Goal: Information Seeking & Learning: Learn about a topic

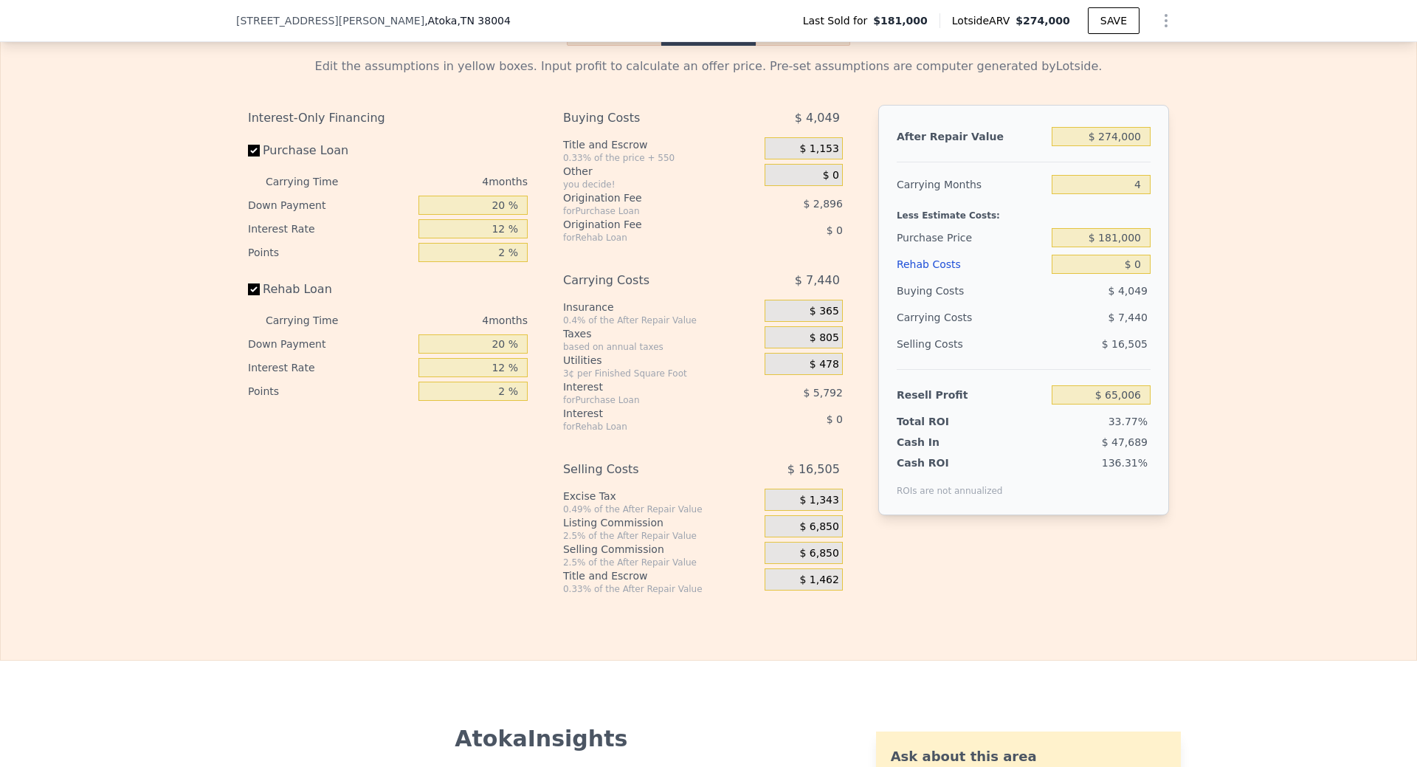
scroll to position [1846, 0]
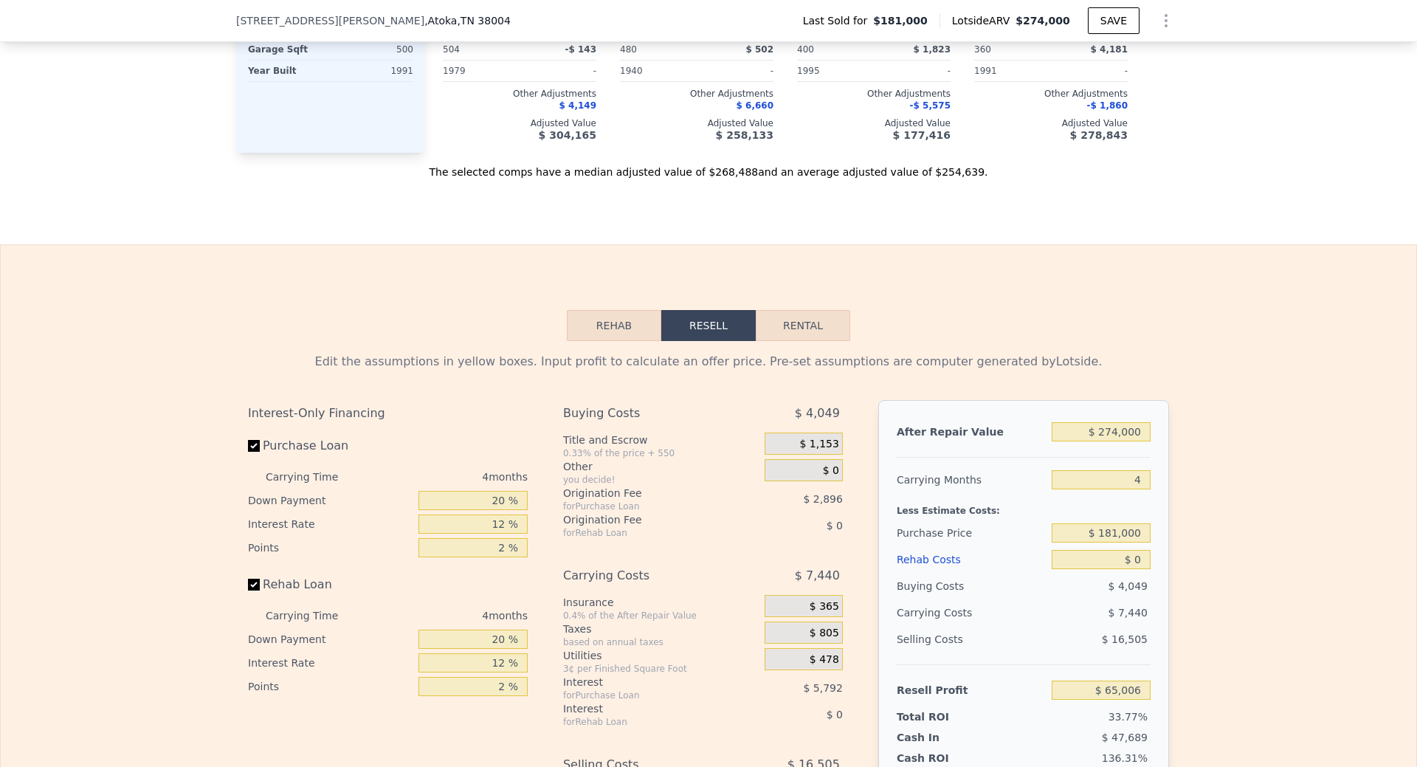
click at [602, 340] on button "Rehab" at bounding box center [614, 325] width 94 height 31
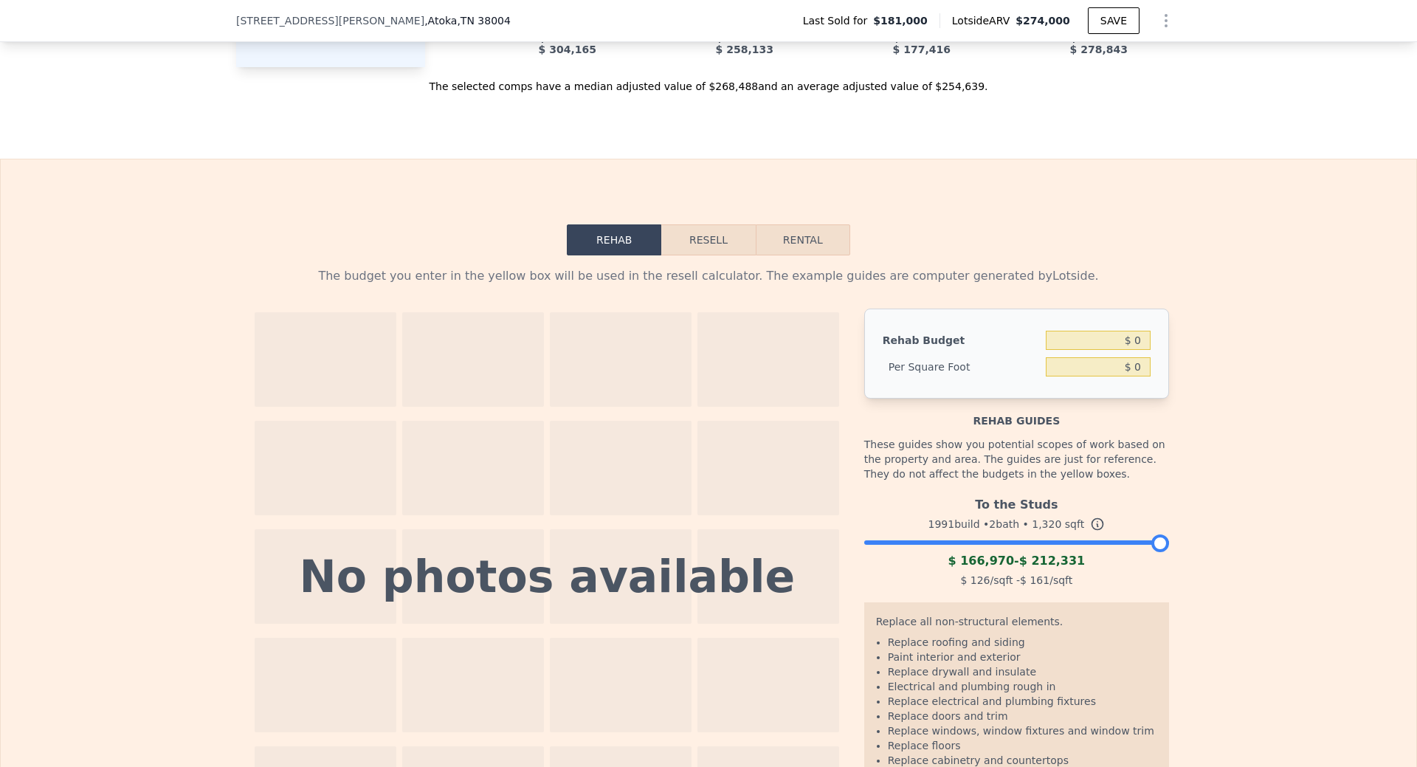
scroll to position [2067, 0]
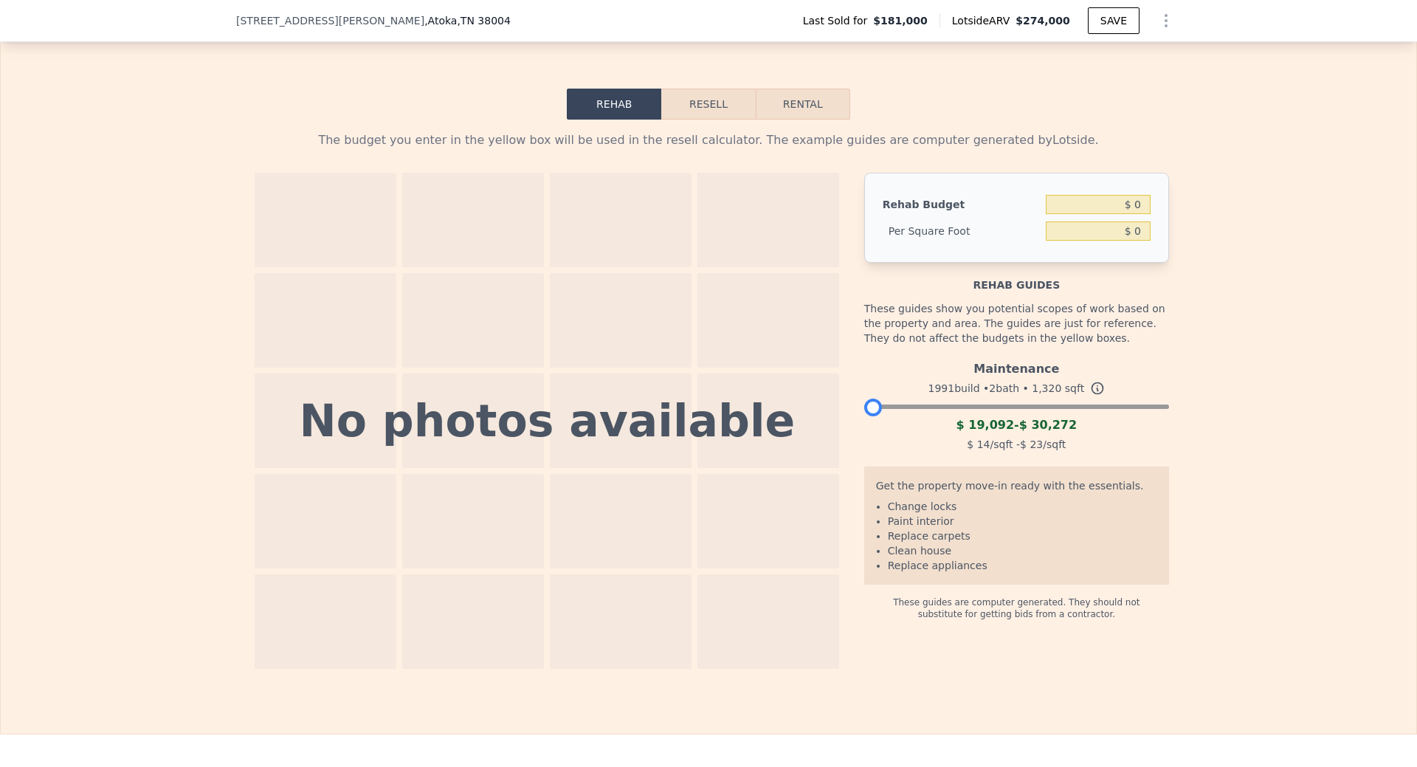
drag, startPoint x: 1157, startPoint y: 420, endPoint x: 846, endPoint y: 427, distance: 310.9
click at [846, 427] on div "No photos available Rehab Budget $ 0 Per Square Foot $ 0 Rehab guides These gui…" at bounding box center [708, 421] width 921 height 496
drag, startPoint x: 976, startPoint y: 380, endPoint x: 1057, endPoint y: 379, distance: 81.2
click at [1057, 378] on div "Maintenance" at bounding box center [1016, 366] width 305 height 24
copy div "Maintenance"
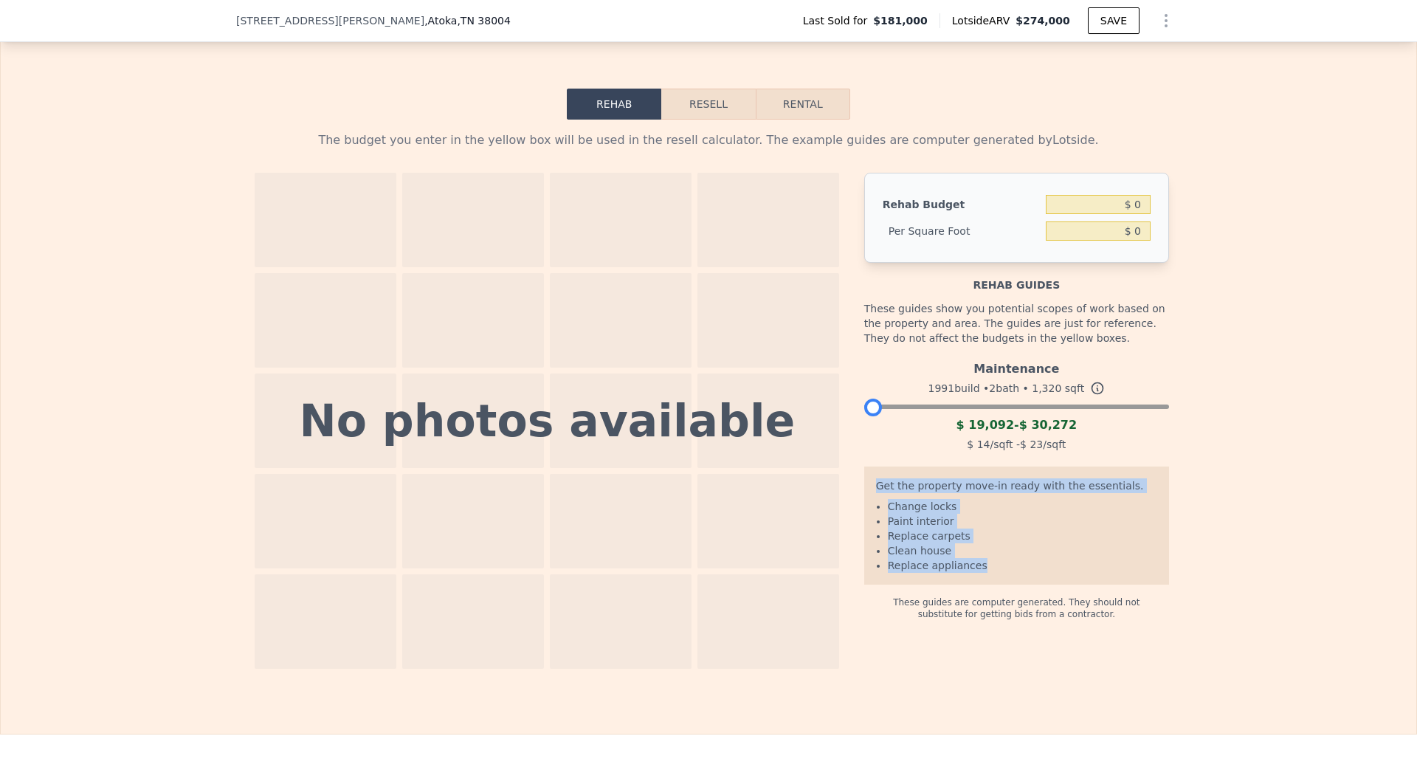
drag, startPoint x: 872, startPoint y: 500, endPoint x: 997, endPoint y: 588, distance: 153.6
click at [997, 585] on div "Get the property move-in ready with the essentials. Change locks Paint interior…" at bounding box center [1016, 526] width 305 height 118
copy div "Get the property move-in ready with the essentials. Change locks Paint interior…"
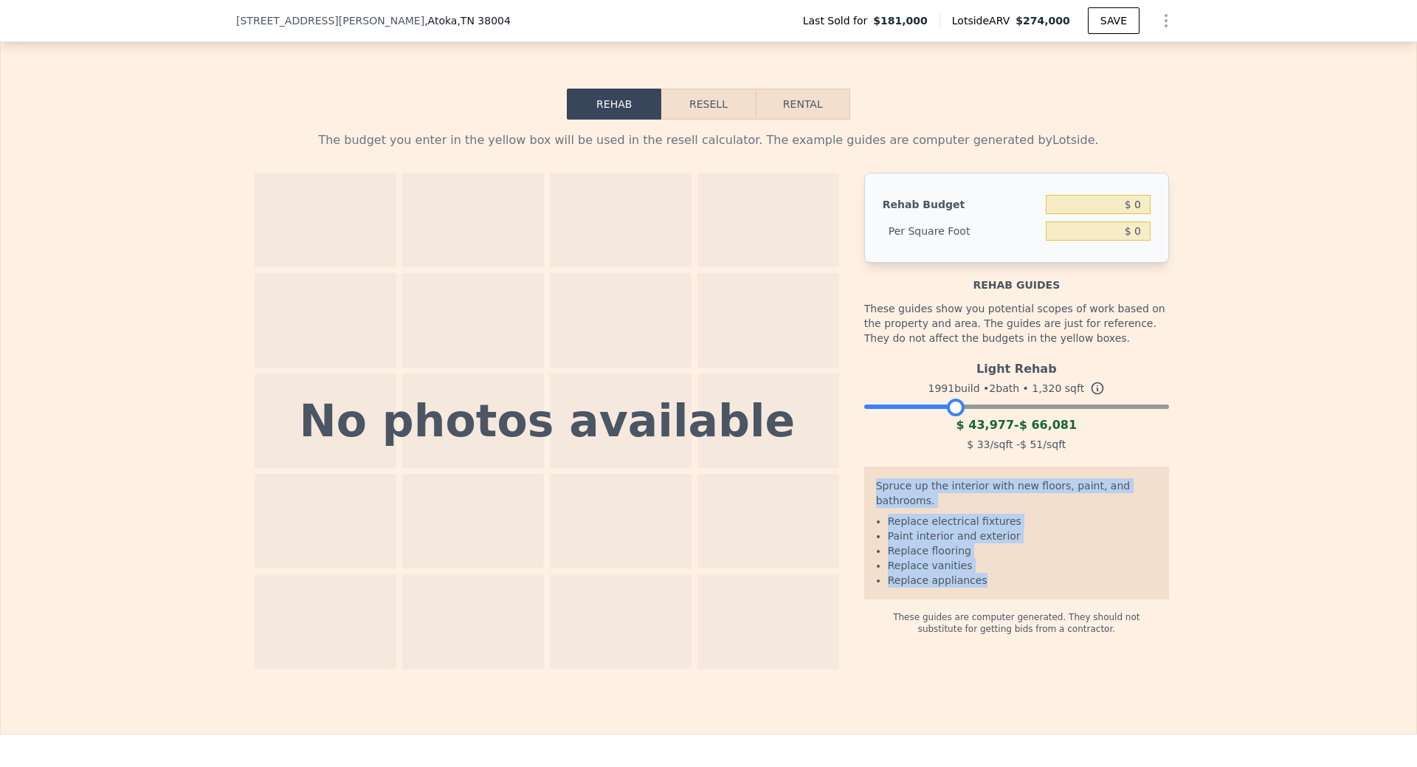
drag, startPoint x: 867, startPoint y: 418, endPoint x: 952, endPoint y: 422, distance: 84.2
click at [952, 416] on div at bounding box center [956, 408] width 18 height 18
click at [1302, 504] on div "The budget you enter in the yellow box will be used in the resell calculator. T…" at bounding box center [709, 394] width 1416 height 549
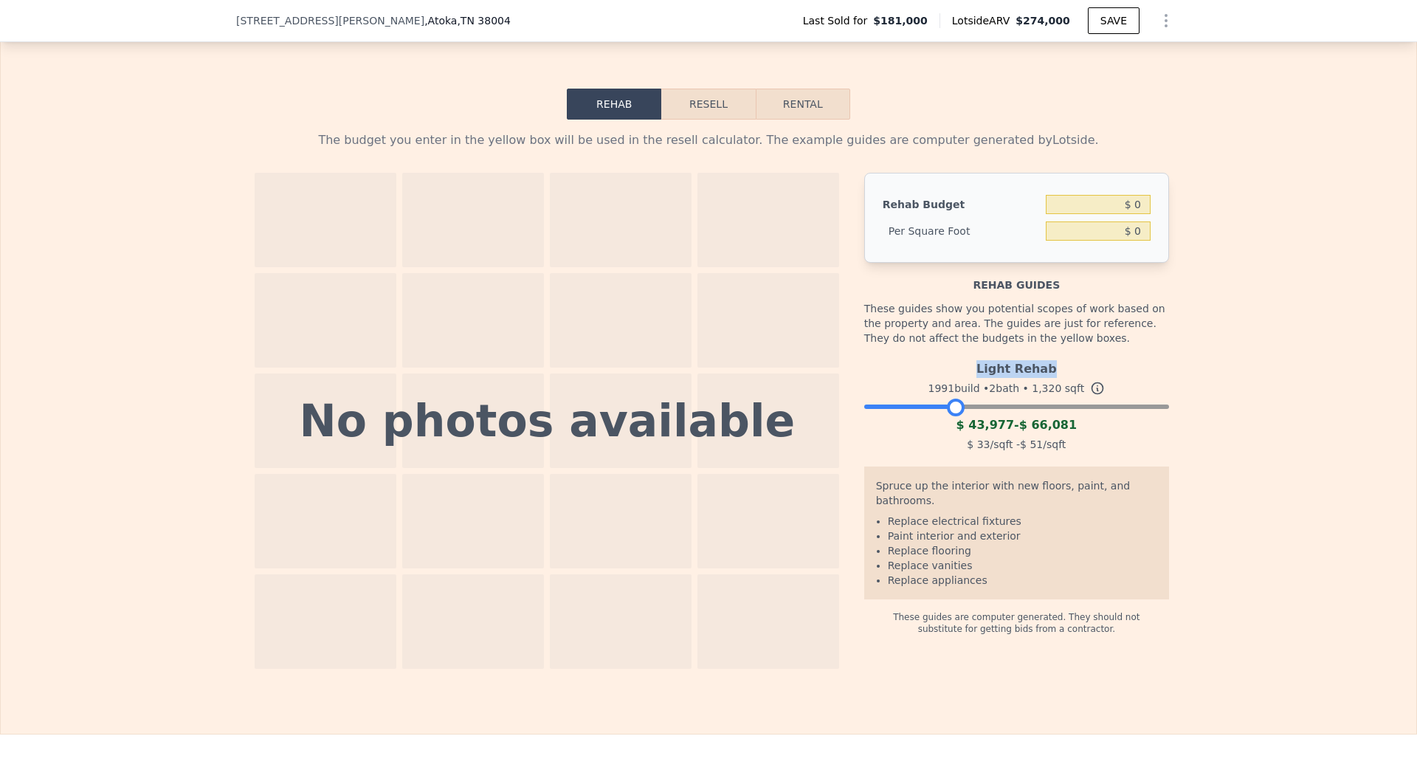
drag, startPoint x: 979, startPoint y: 385, endPoint x: 1071, endPoint y: 385, distance: 92.3
click at [1071, 378] on div "Light Rehab" at bounding box center [1016, 366] width 305 height 24
copy div "Light Rehab"
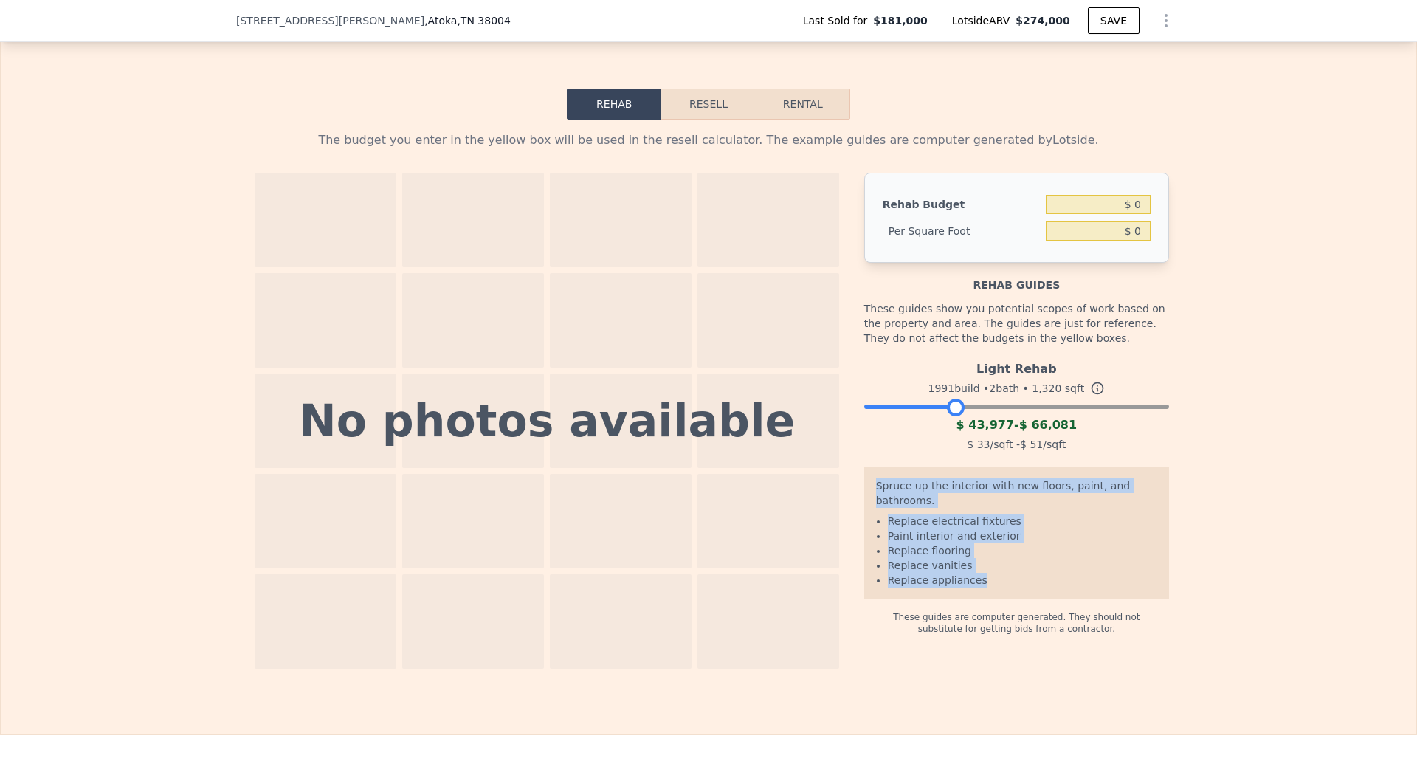
drag, startPoint x: 872, startPoint y: 500, endPoint x: 1008, endPoint y: 577, distance: 156.4
click at [1008, 577] on div "Spruce up the interior with new floors, paint, and bathrooms. Replace electrica…" at bounding box center [1016, 533] width 305 height 133
copy div "Spruce up the interior with new floors, paint, and bathrooms. Replace electrica…"
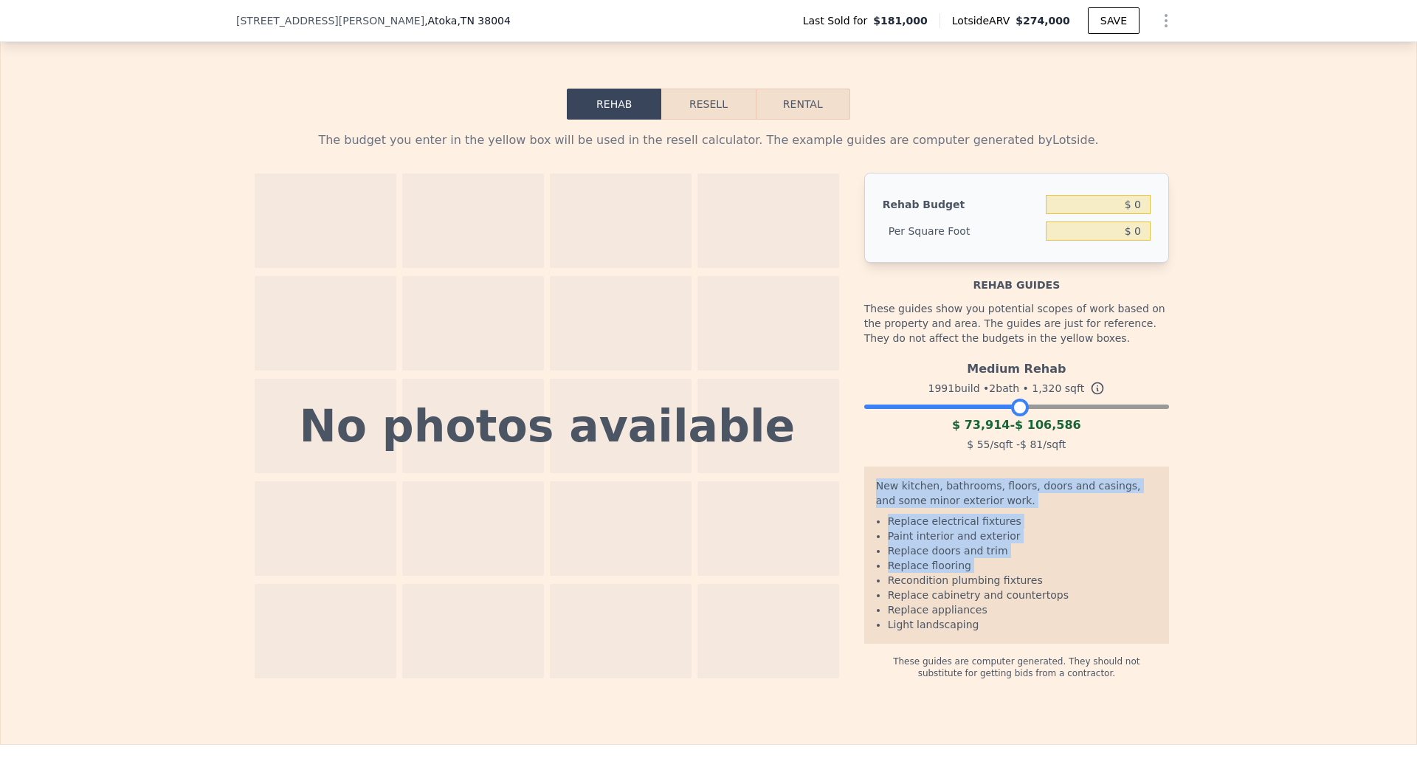
drag, startPoint x: 952, startPoint y: 419, endPoint x: 1017, endPoint y: 416, distance: 65.7
click at [1017, 416] on div at bounding box center [1020, 408] width 18 height 18
click at [1246, 481] on div "The budget you enter in the yellow box will be used in the resell calculator. T…" at bounding box center [709, 400] width 1416 height 560
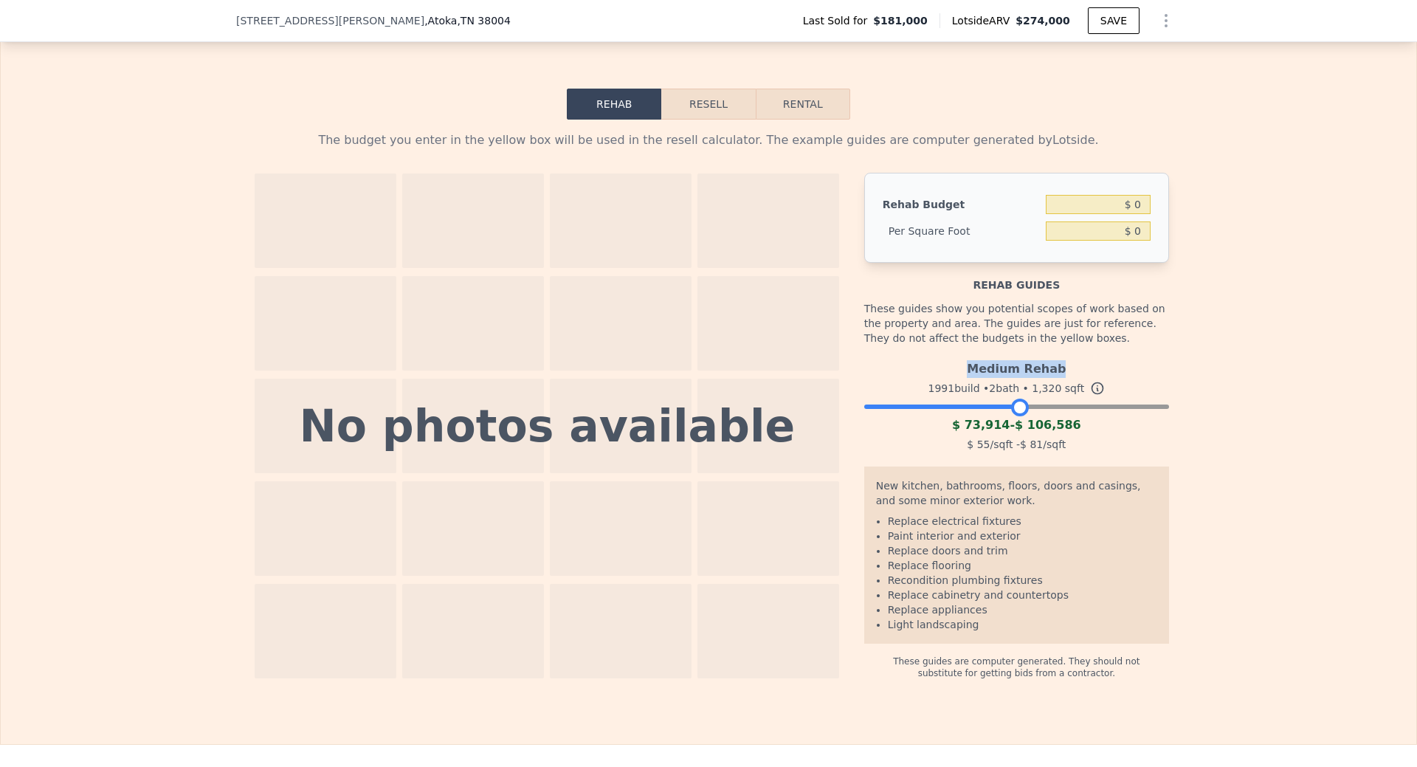
drag, startPoint x: 971, startPoint y: 380, endPoint x: 1048, endPoint y: 391, distance: 78.3
click at [1096, 378] on div "Medium Rehab" at bounding box center [1016, 366] width 305 height 24
copy div "Medium Rehab"
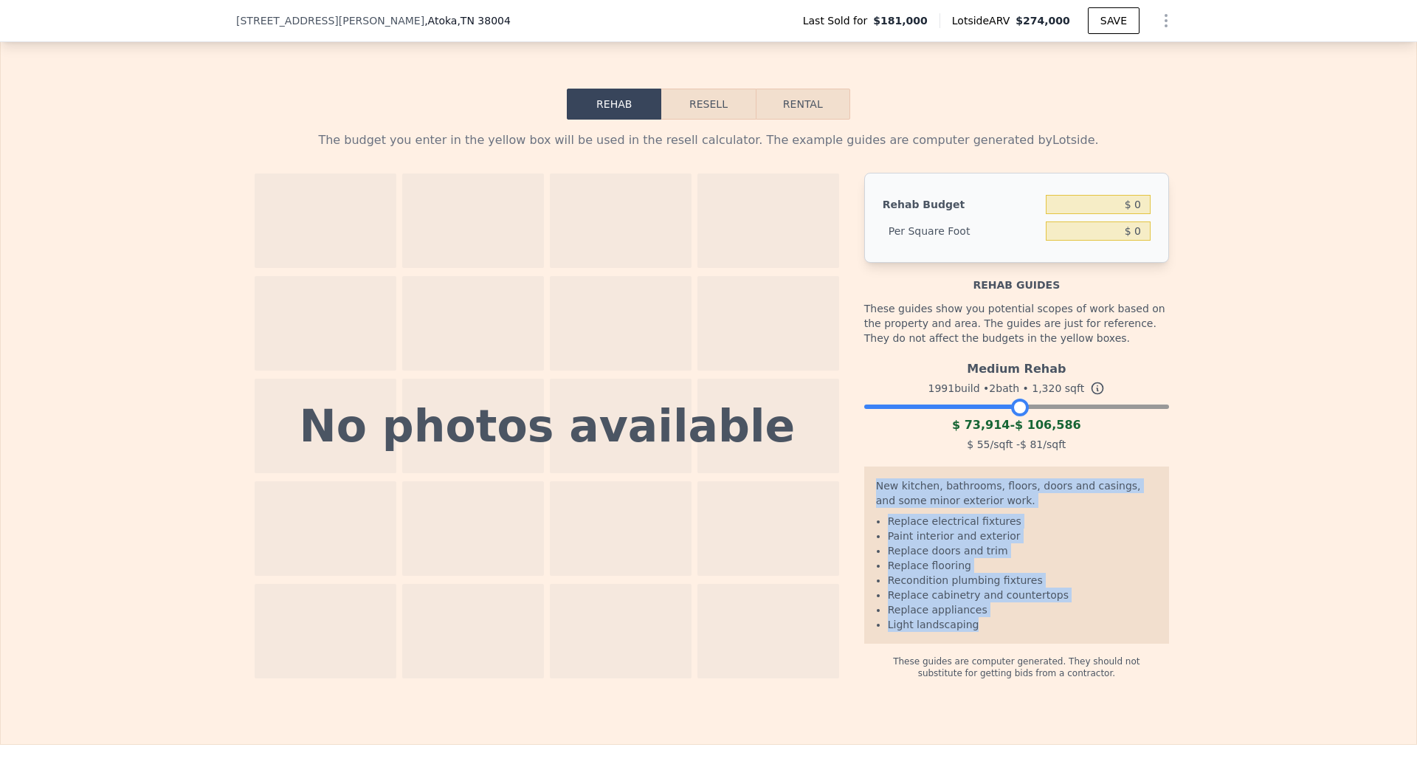
drag, startPoint x: 871, startPoint y: 498, endPoint x: 994, endPoint y: 639, distance: 187.4
click at [994, 639] on div "New kitchen, bathrooms, floors, doors and casings, and some minor exterior work…" at bounding box center [1016, 555] width 305 height 177
copy div "New kitchen, bathrooms, floors, doors and casings, and some minor exterior work…"
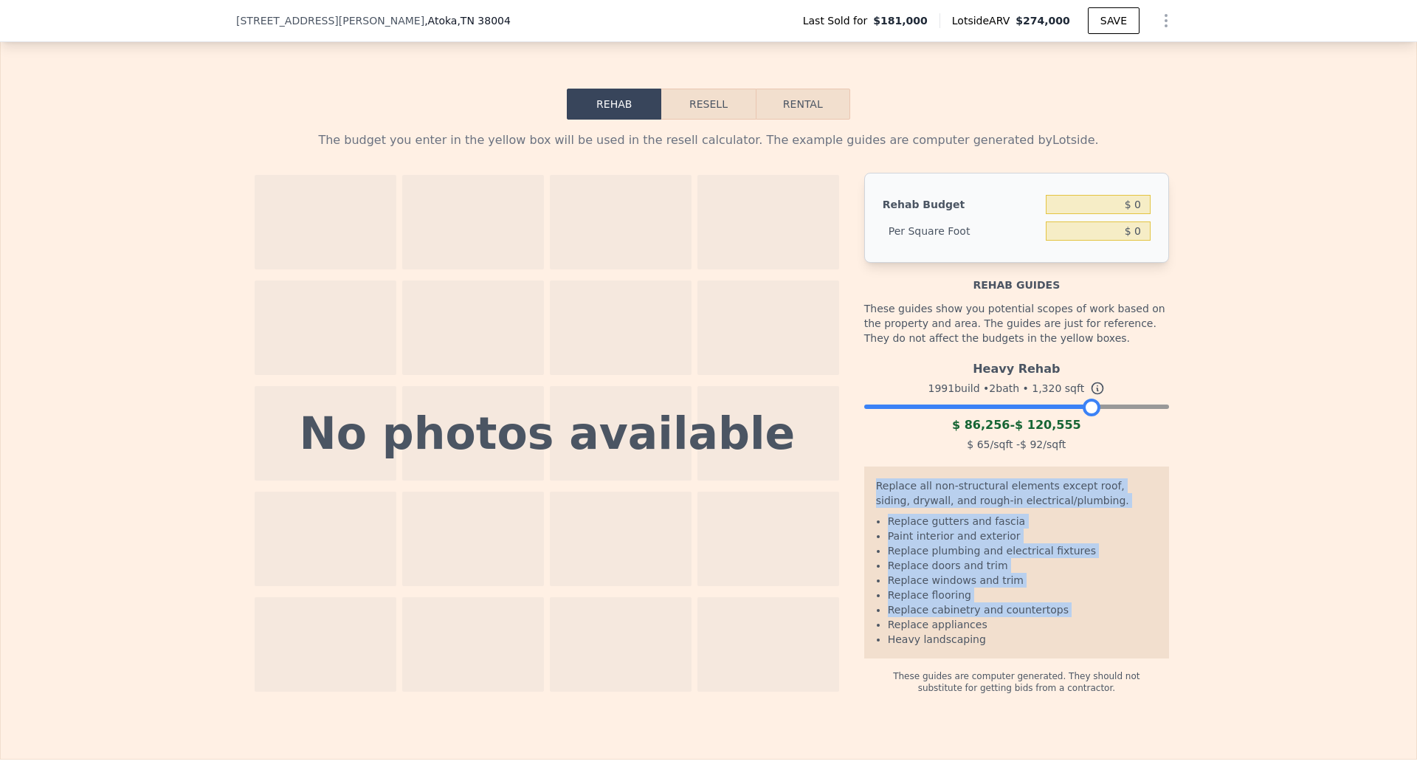
drag, startPoint x: 1015, startPoint y: 420, endPoint x: 1087, endPoint y: 424, distance: 72.5
click at [1087, 416] on div at bounding box center [1092, 408] width 18 height 18
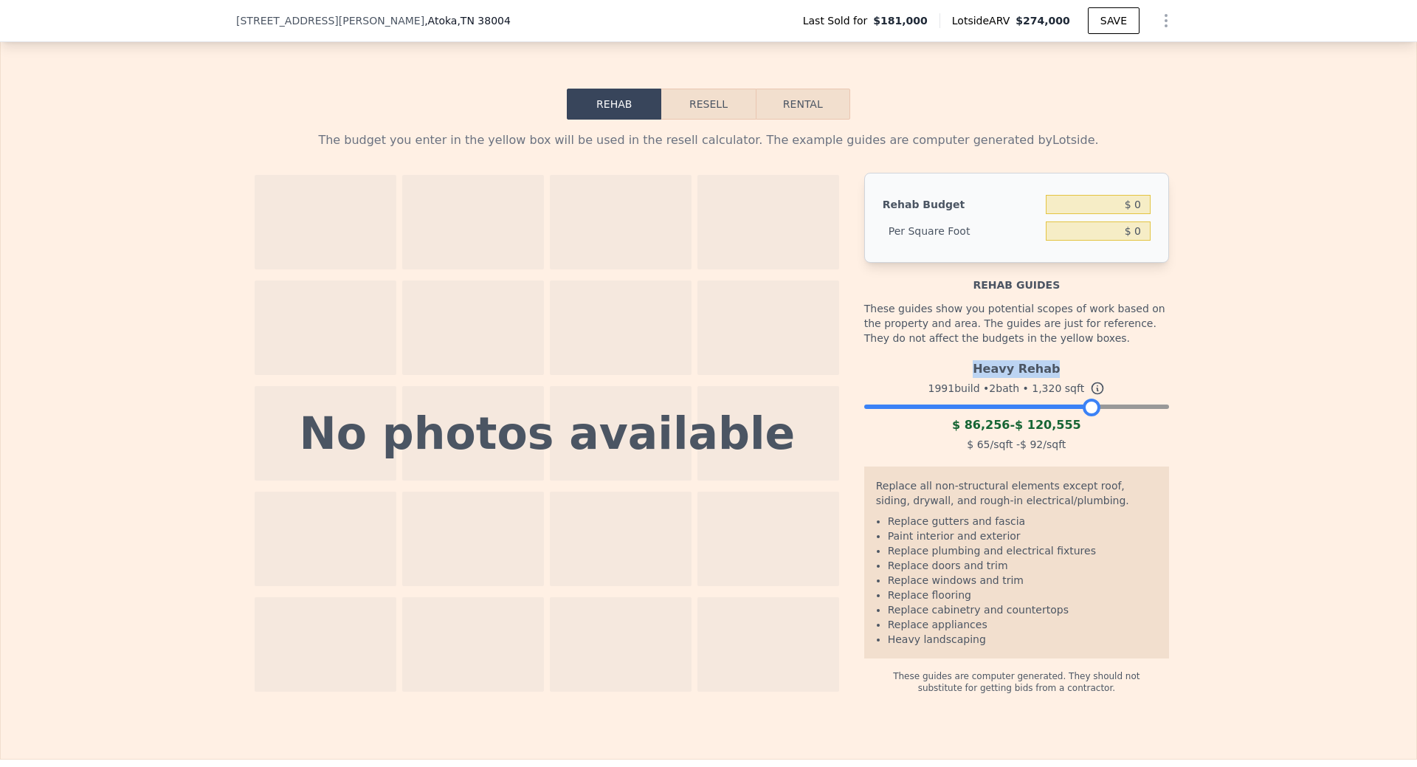
drag, startPoint x: 974, startPoint y: 379, endPoint x: 1053, endPoint y: 379, distance: 79.0
click at [1053, 378] on div "Heavy Rehab" at bounding box center [1016, 366] width 305 height 24
copy div "Heavy Rehab"
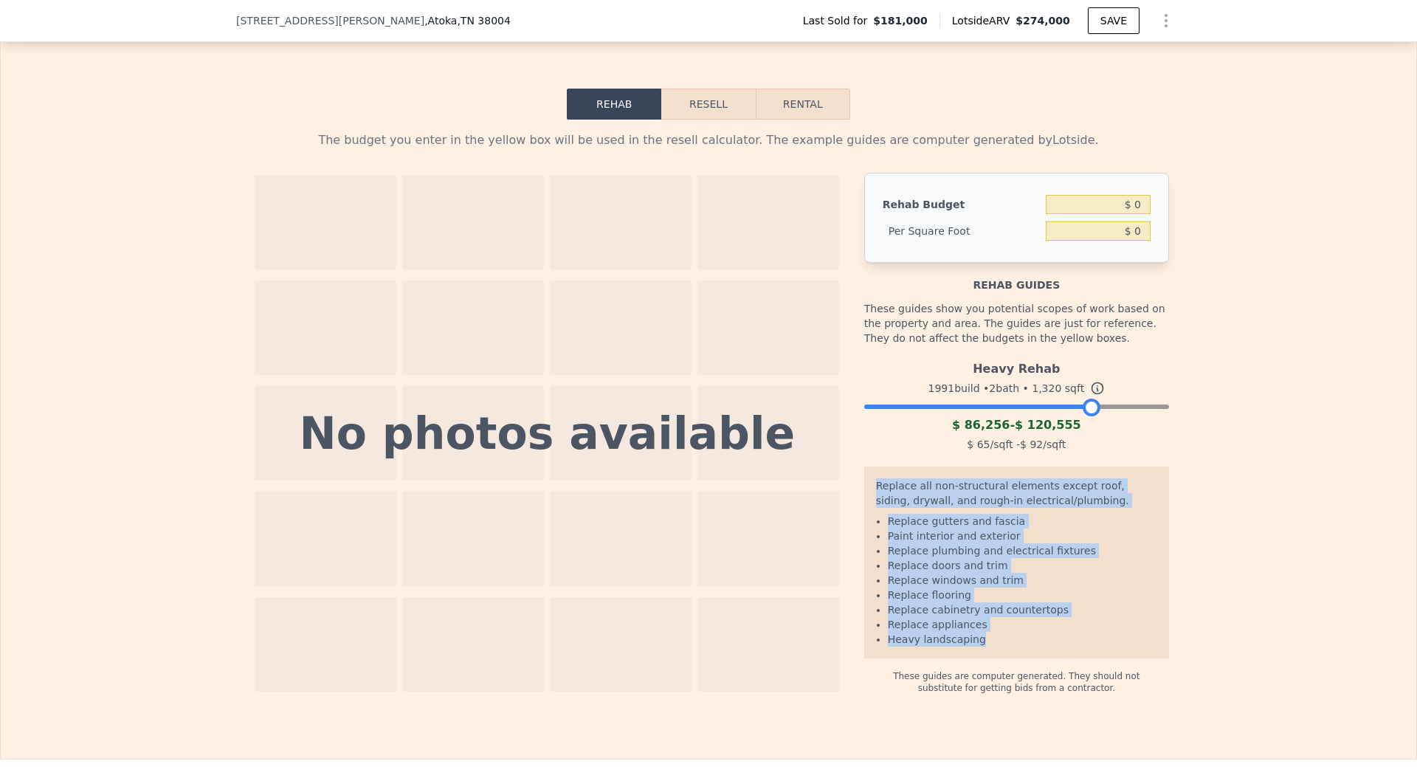
drag, startPoint x: 872, startPoint y: 497, endPoint x: 1020, endPoint y: 655, distance: 216.7
click at [1020, 655] on div "Replace all non-structural elements except roof, siding, drywall, and rough-in …" at bounding box center [1016, 563] width 305 height 192
copy div "Replace all non-structural elements except roof, siding, drywall, and rough-in …"
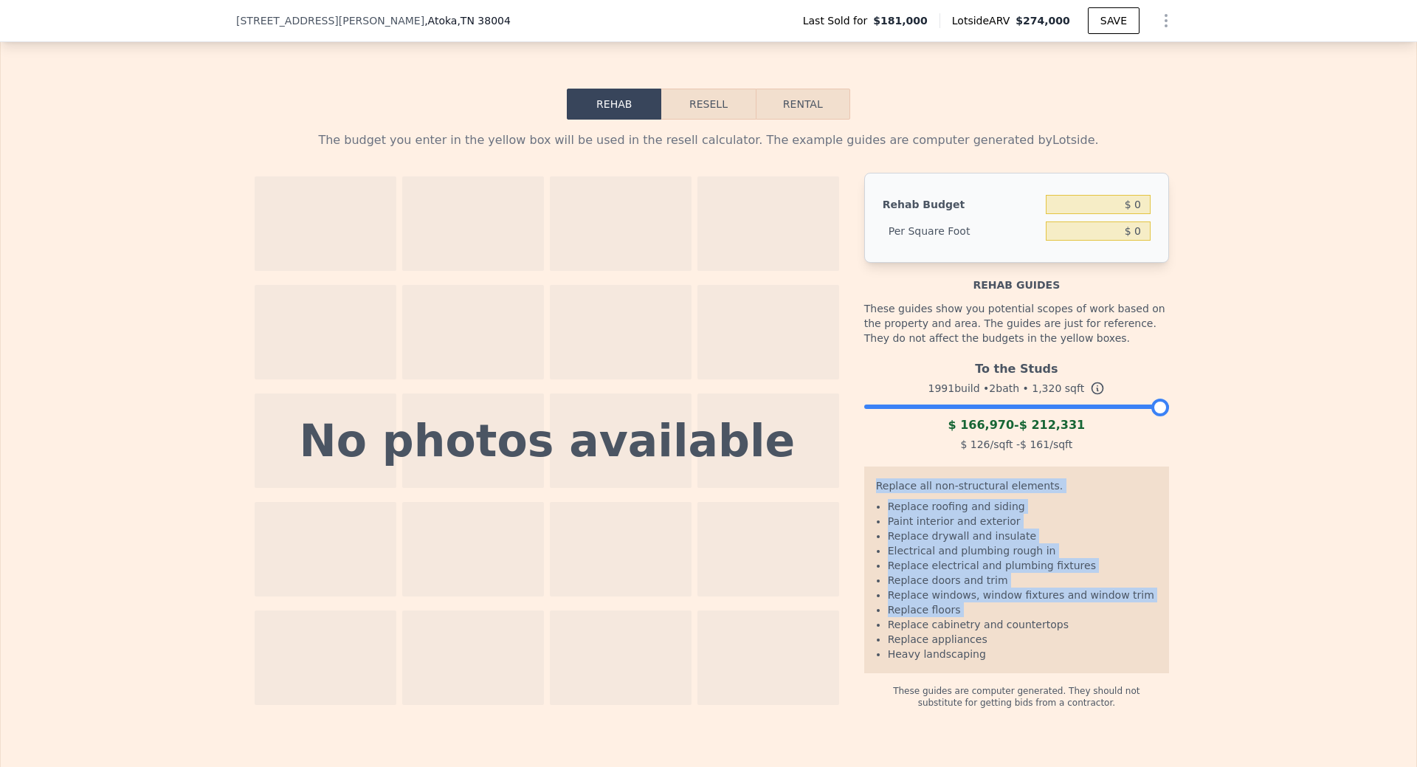
drag, startPoint x: 1088, startPoint y: 418, endPoint x: 1157, endPoint y: 419, distance: 68.7
click at [1157, 416] on div at bounding box center [1161, 408] width 18 height 18
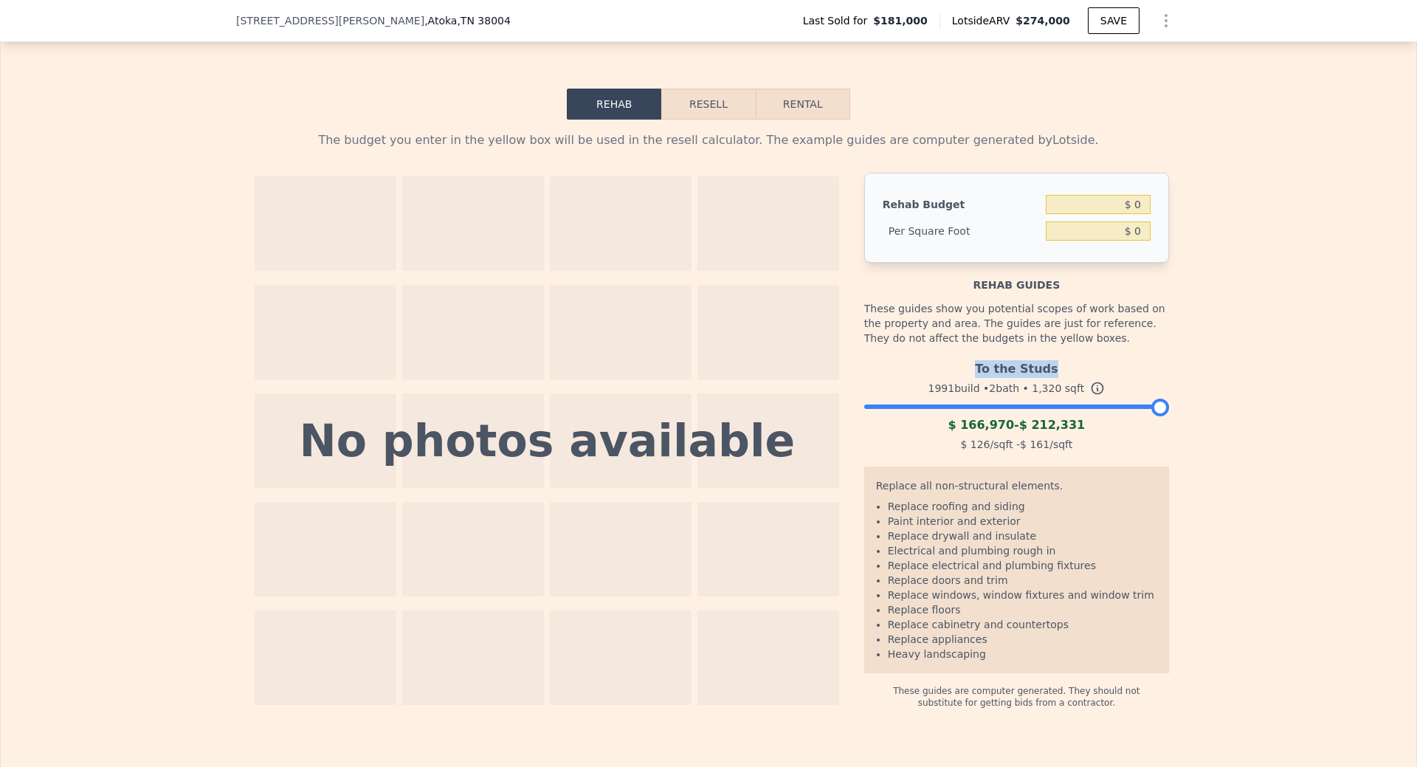
drag, startPoint x: 980, startPoint y: 382, endPoint x: 1054, endPoint y: 382, distance: 74.6
click at [1054, 378] on div "To the Studs" at bounding box center [1016, 366] width 305 height 24
copy div "To the Studs"
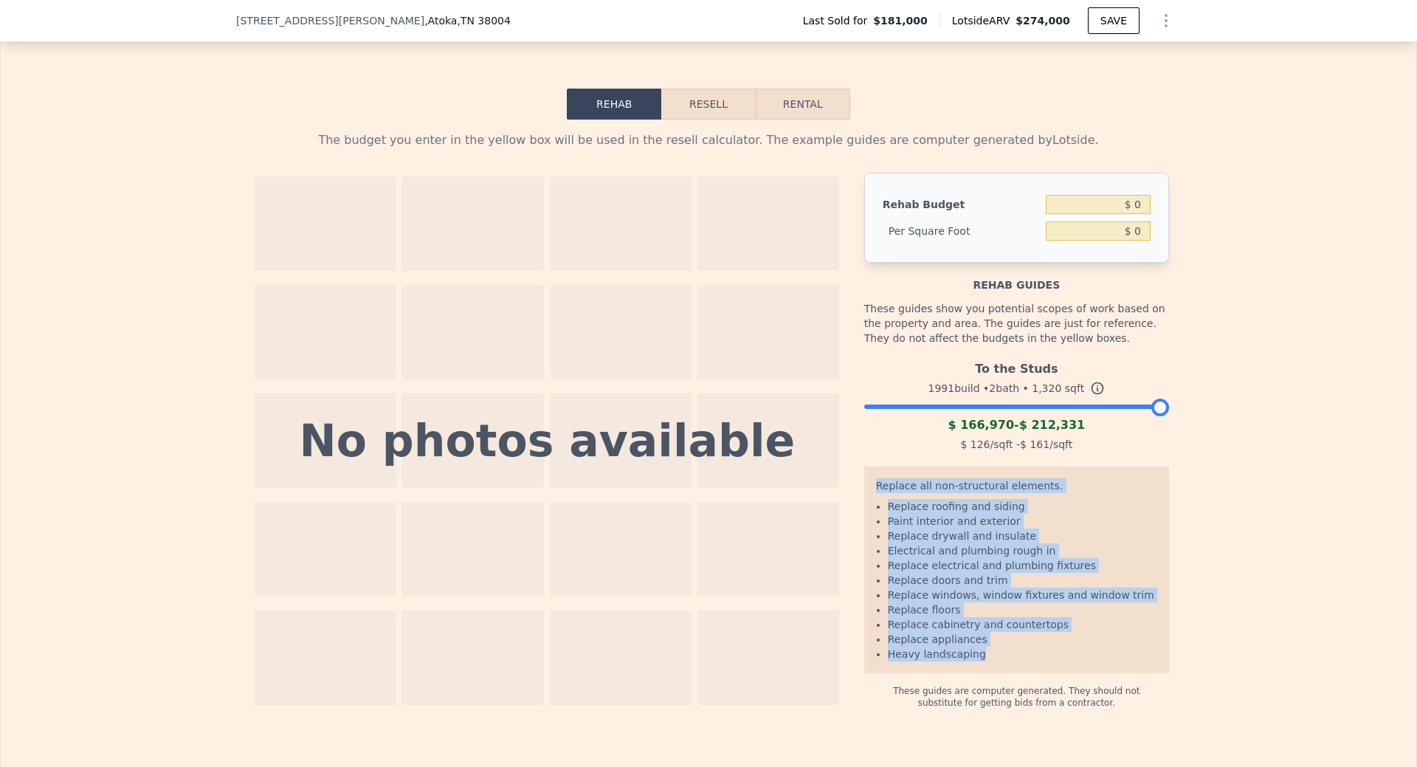
drag, startPoint x: 872, startPoint y: 498, endPoint x: 1006, endPoint y: 669, distance: 217.1
click at [1006, 669] on div "Replace all non-structural elements. Replace roofing and siding Paint interior …" at bounding box center [1016, 570] width 305 height 207
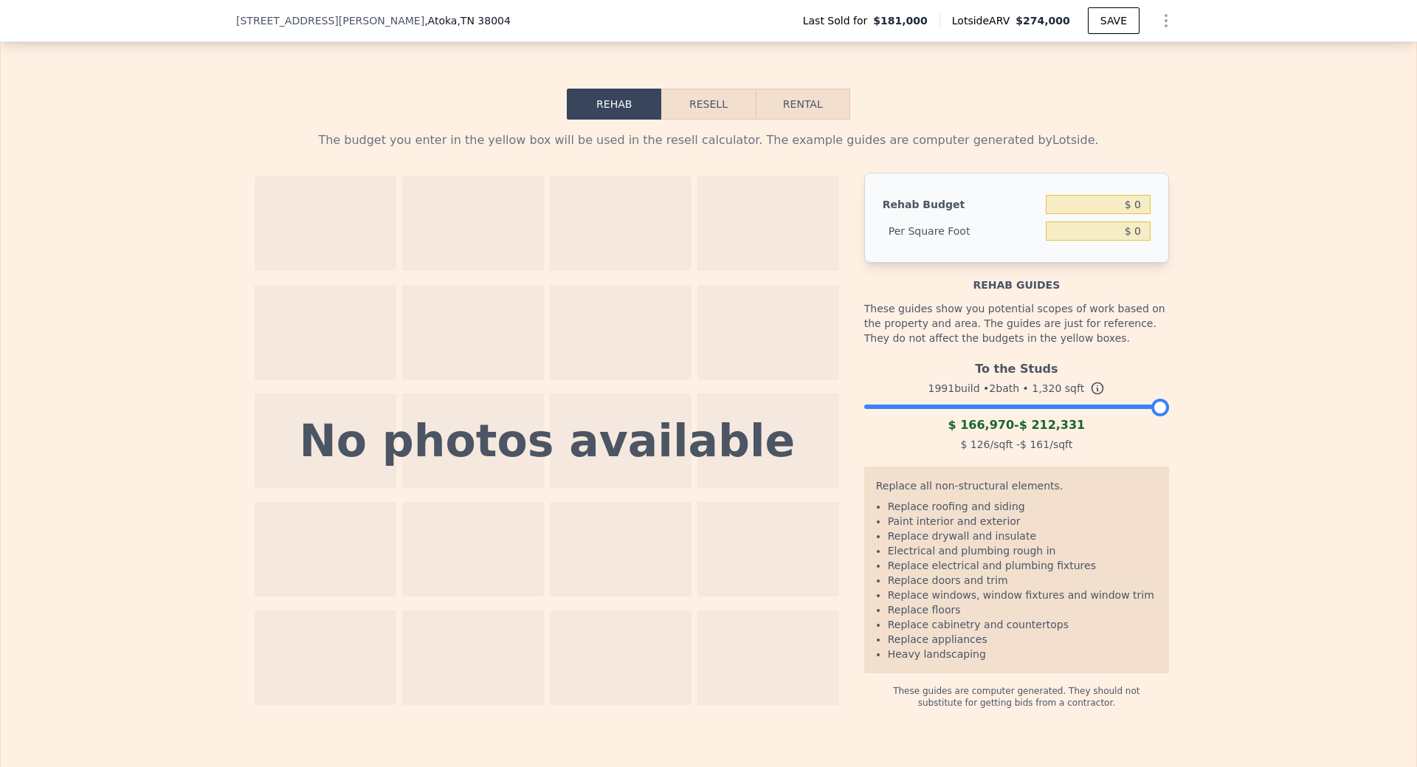
click at [1199, 129] on div "Rehab Resell Rental The budget you enter in the yellow box will be used in the …" at bounding box center [708, 398] width 1417 height 751
